Goal: Navigation & Orientation: Find specific page/section

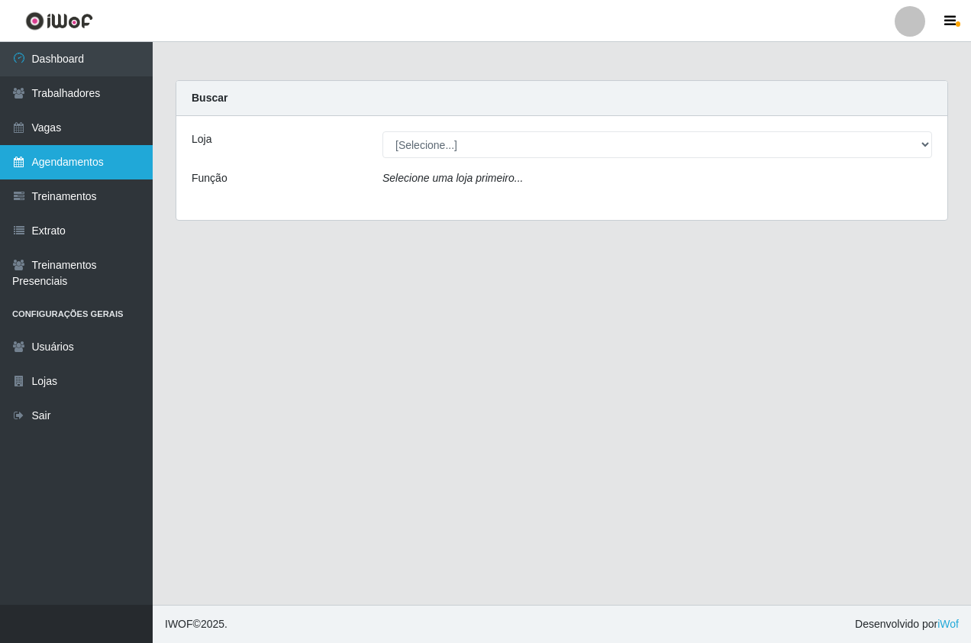
click at [84, 156] on link "Agendamentos" at bounding box center [76, 162] width 153 height 34
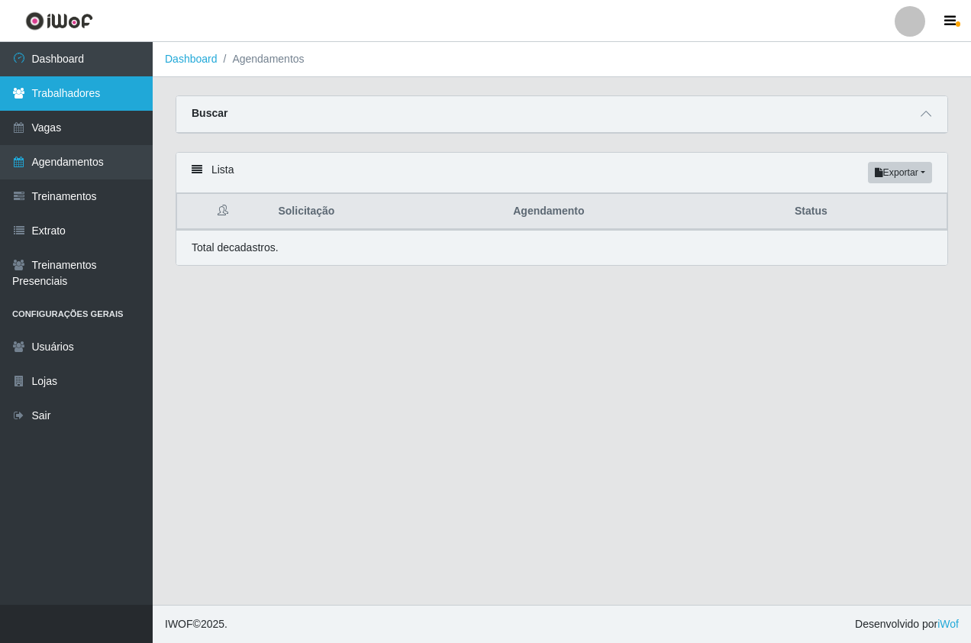
click at [2, 105] on link "Trabalhadores" at bounding box center [76, 93] width 153 height 34
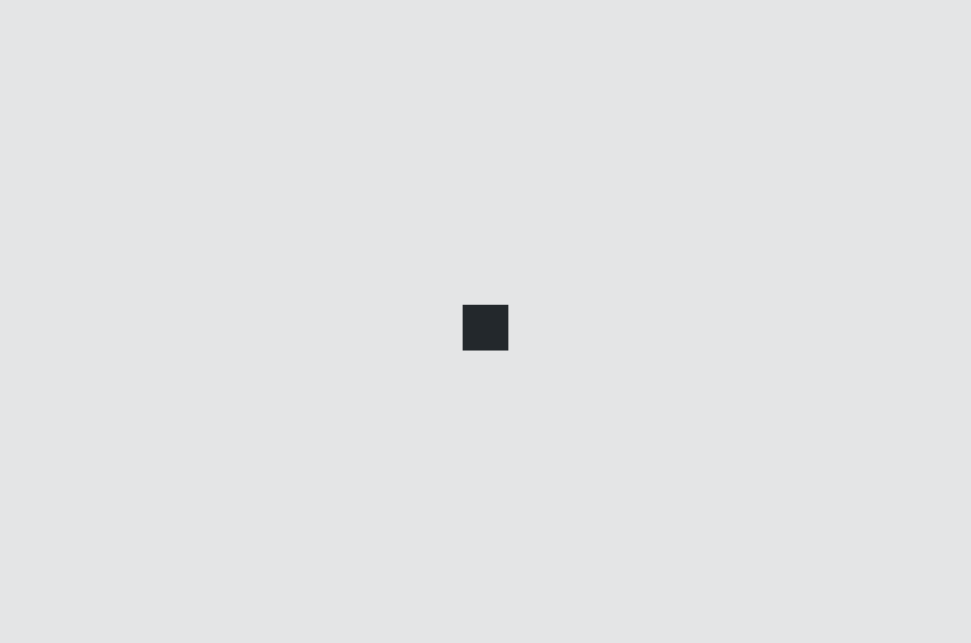
click at [74, 156] on link "Agendamentos" at bounding box center [76, 162] width 153 height 34
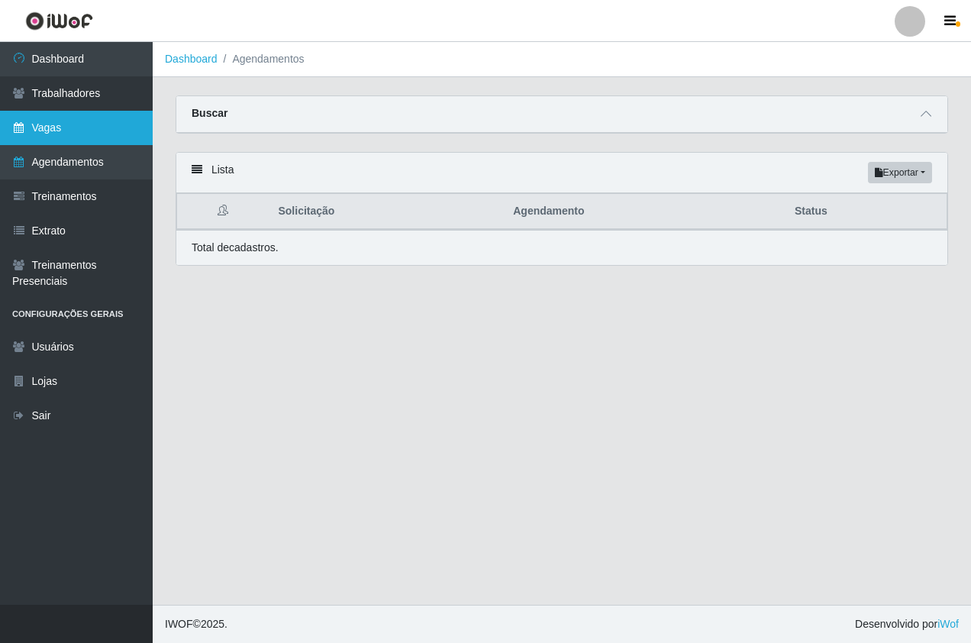
click at [69, 111] on link "Vagas" at bounding box center [76, 128] width 153 height 34
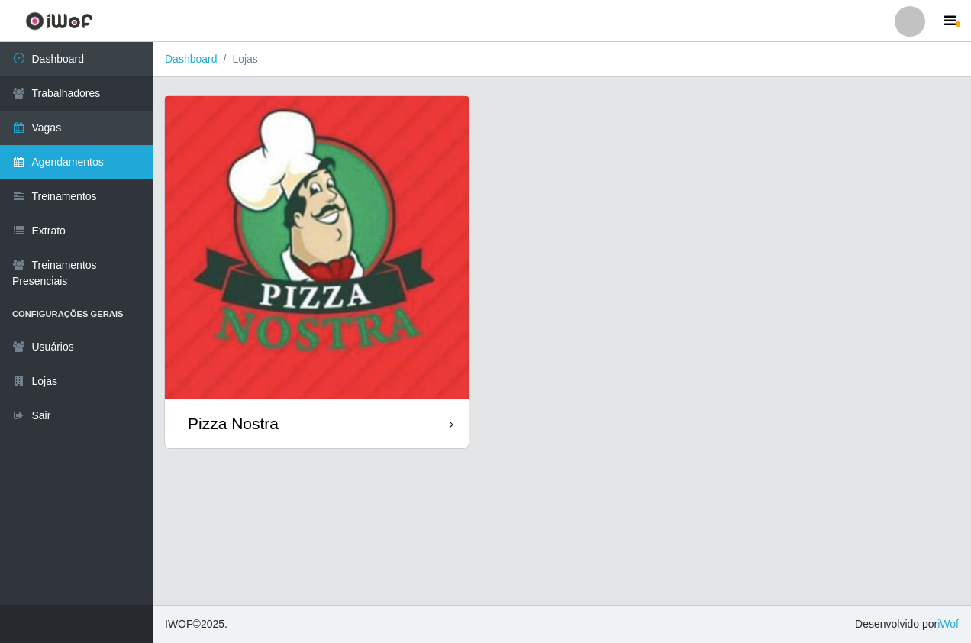
click at [95, 159] on link "Agendamentos" at bounding box center [76, 162] width 153 height 34
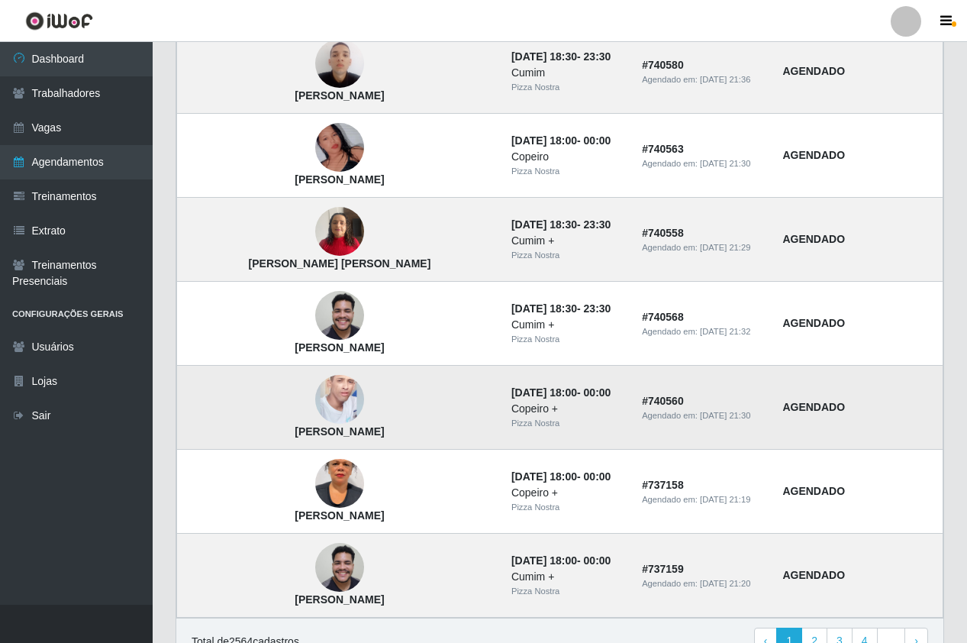
scroll to position [951, 0]
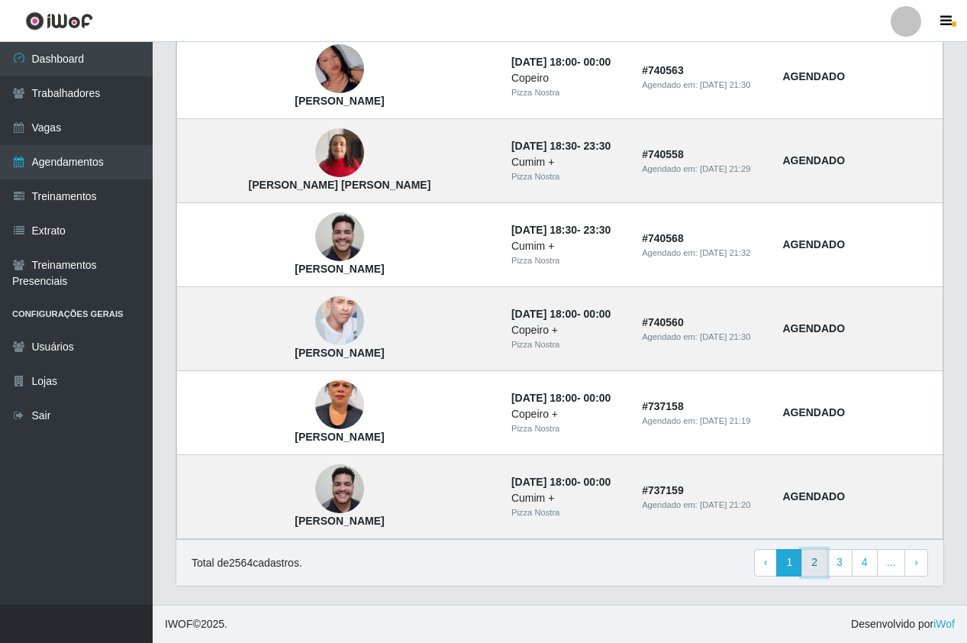
click at [820, 559] on link "2" at bounding box center [814, 562] width 26 height 27
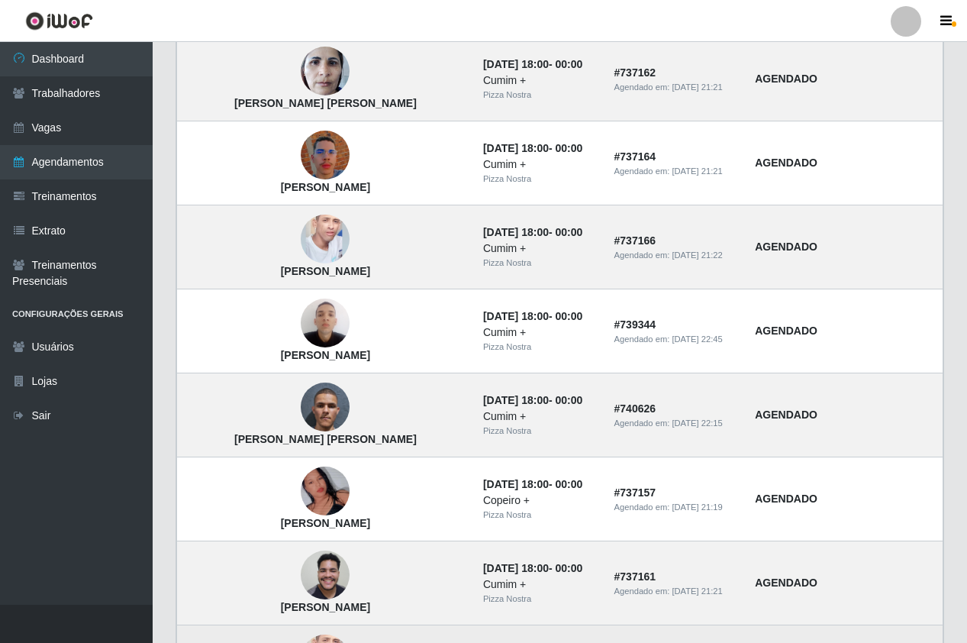
scroll to position [188, 0]
